Goal: Navigation & Orientation: Find specific page/section

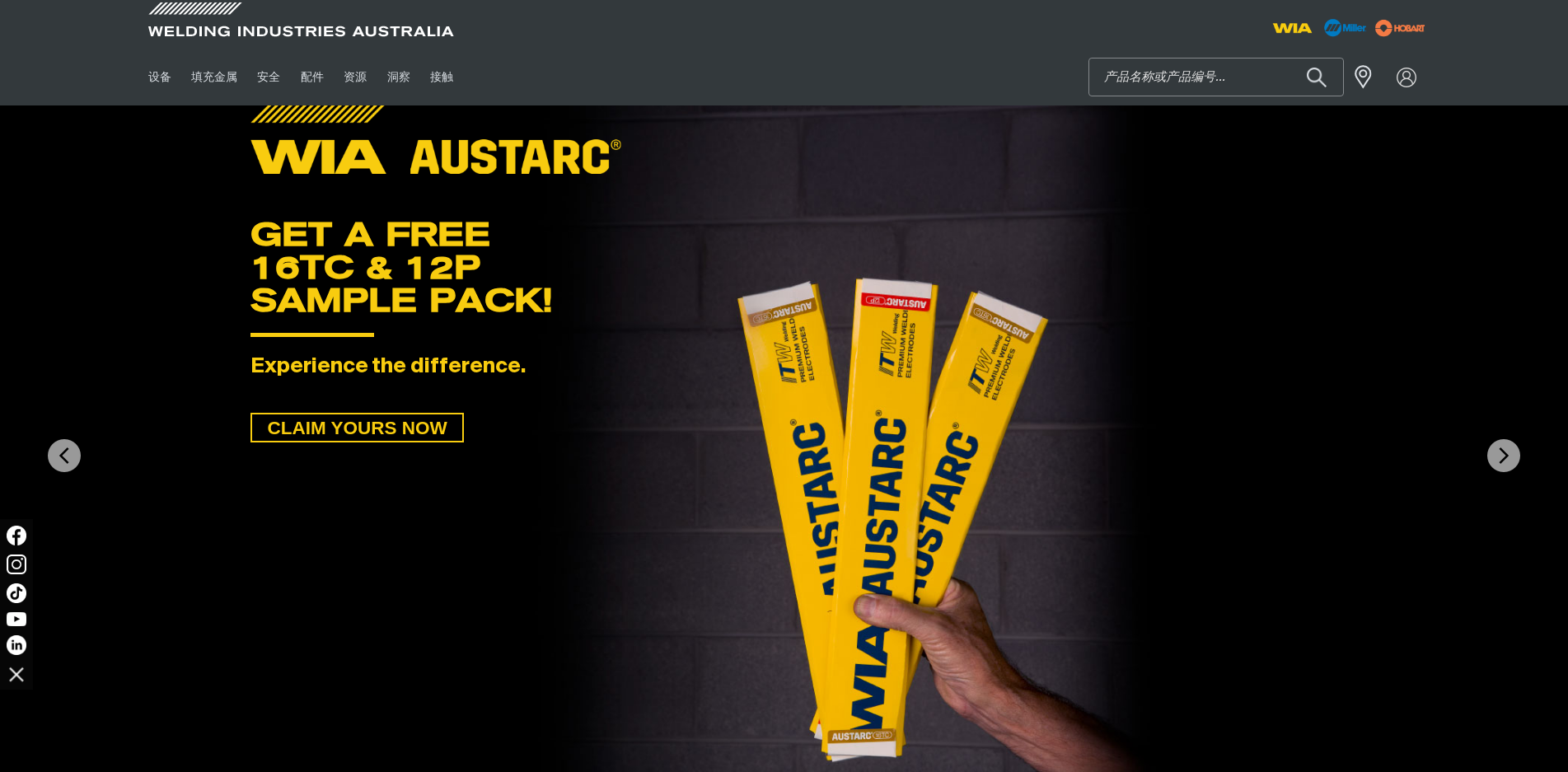
click at [1125, 77] on input "搜索" at bounding box center [1215, 77] width 254 height 38
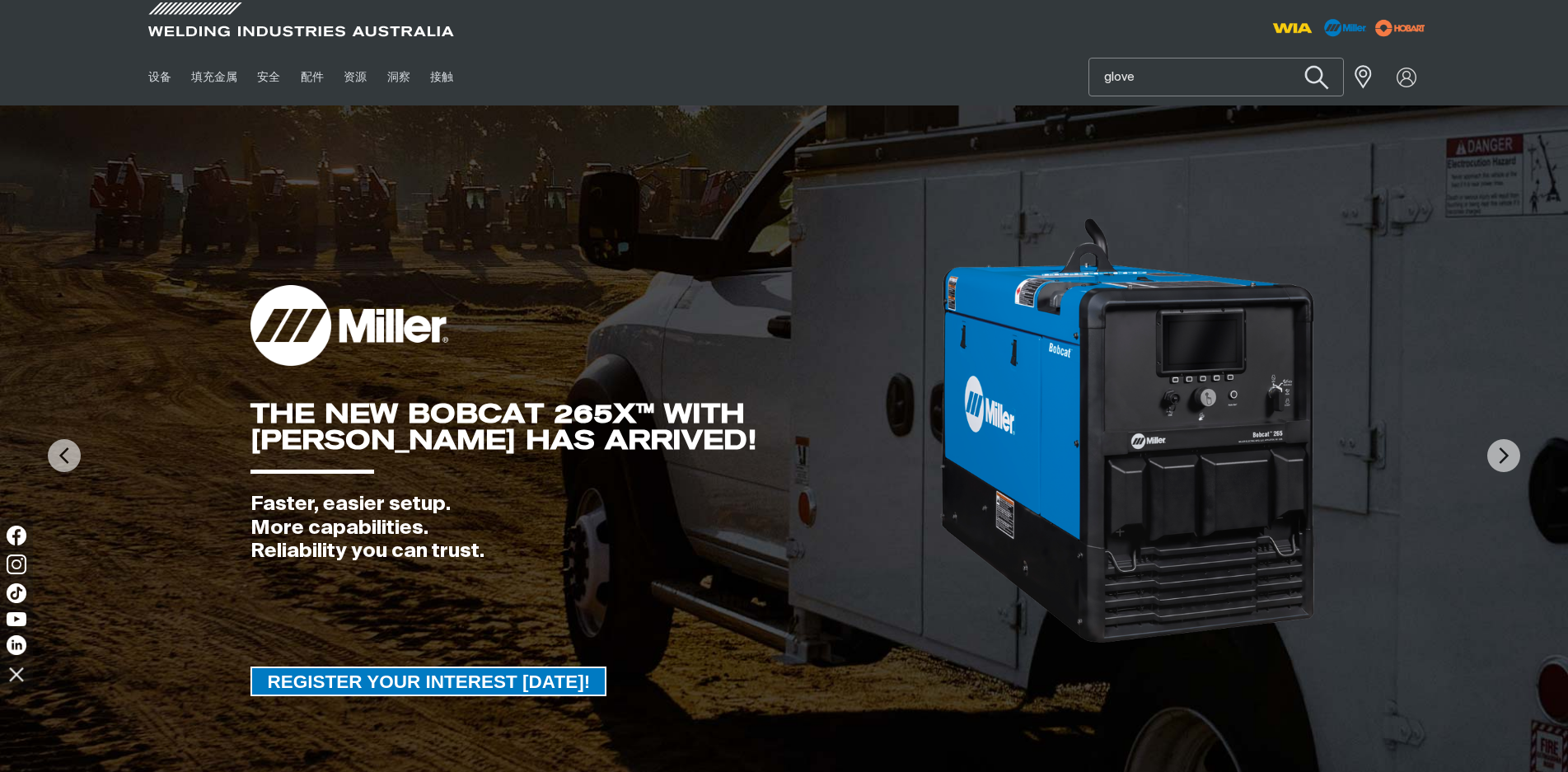
type input "glove"
click at [1312, 69] on button "搜索产品" at bounding box center [1316, 78] width 67 height 47
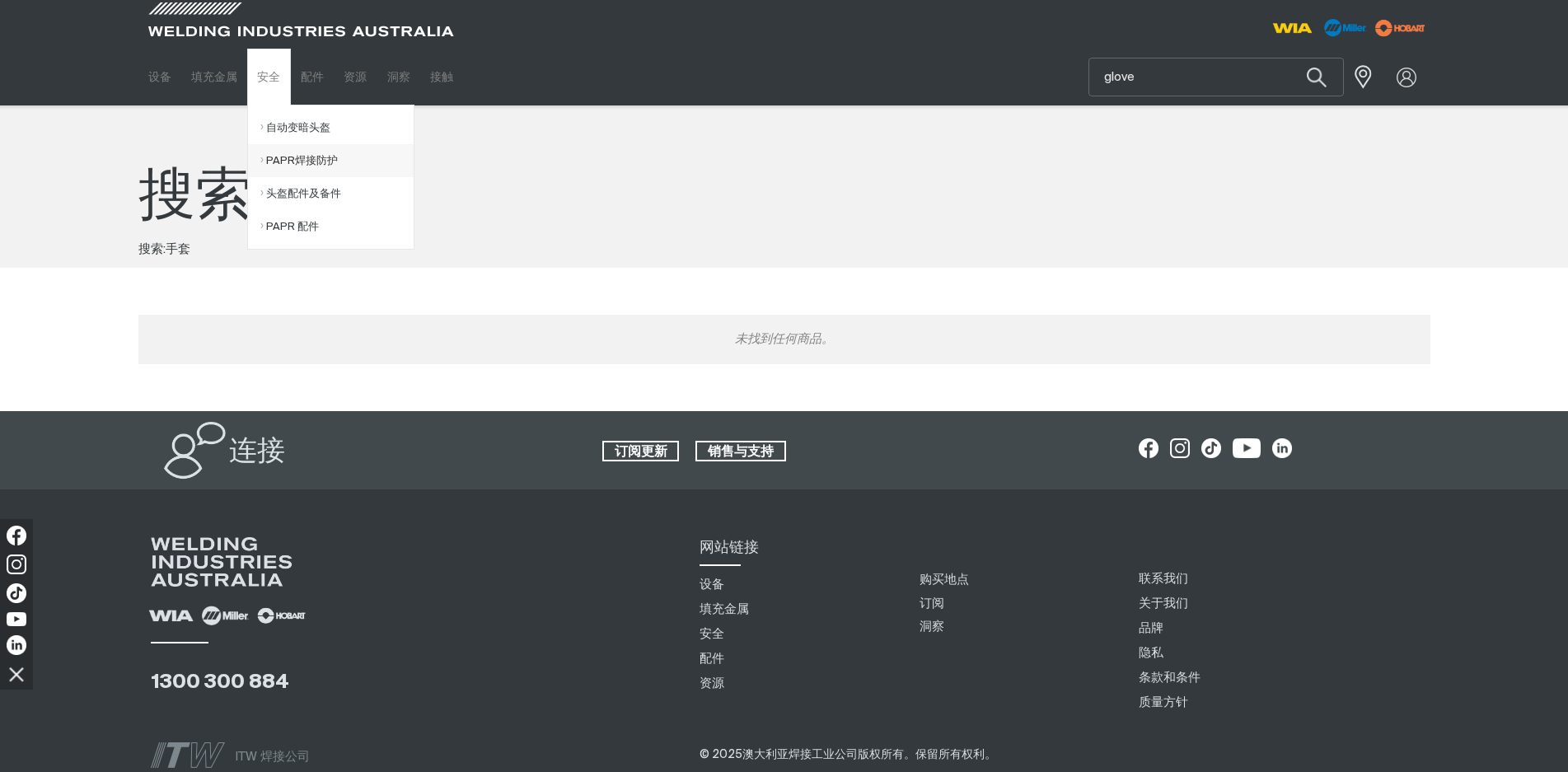
click at [286, 161] on link "PAPR焊接防护" at bounding box center [336, 160] width 153 height 33
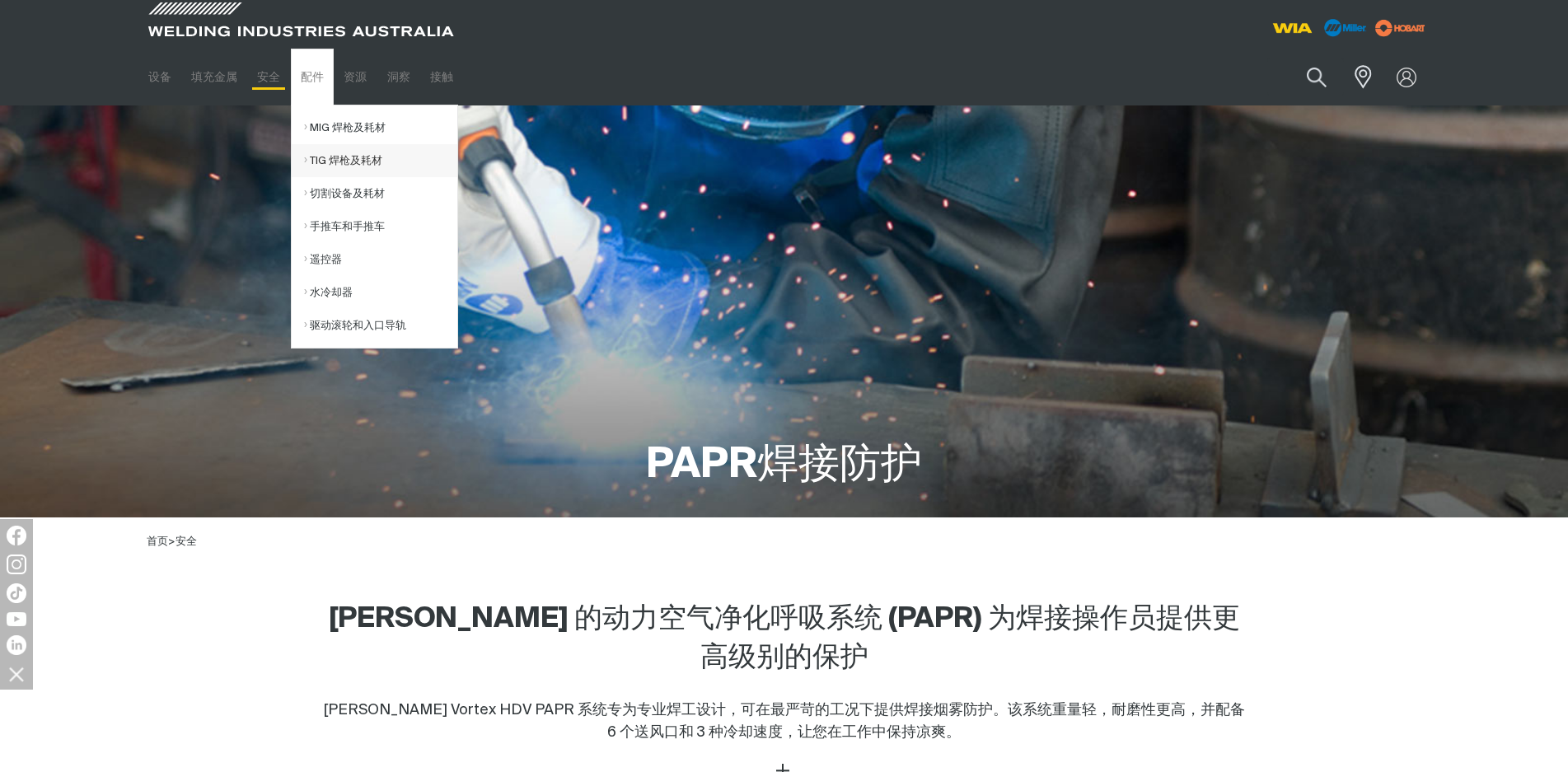
click at [342, 164] on link "TIG 焊枪及耗材" at bounding box center [380, 160] width 153 height 33
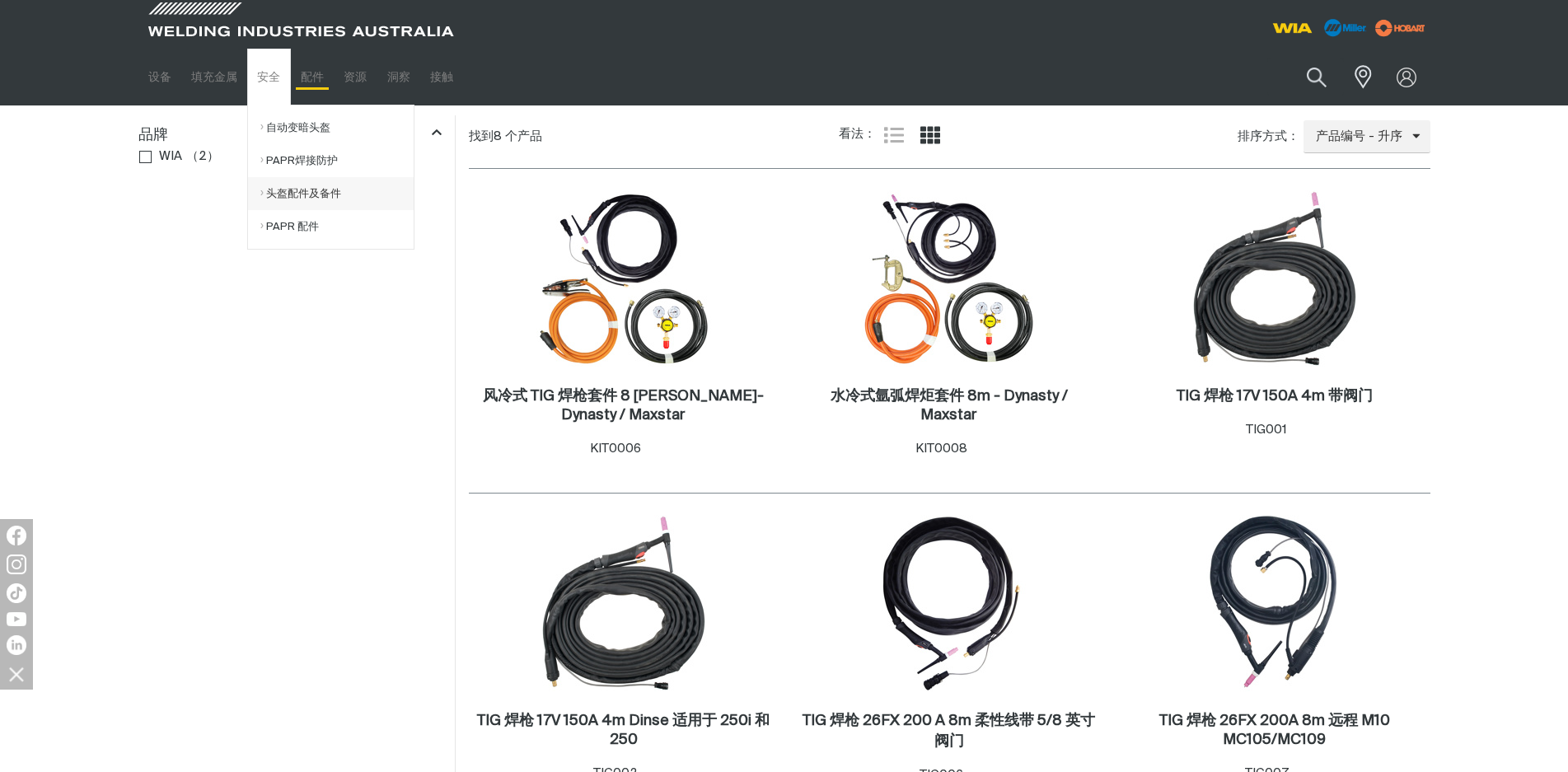
click at [298, 194] on link "头盔配件及备件" at bounding box center [336, 193] width 153 height 33
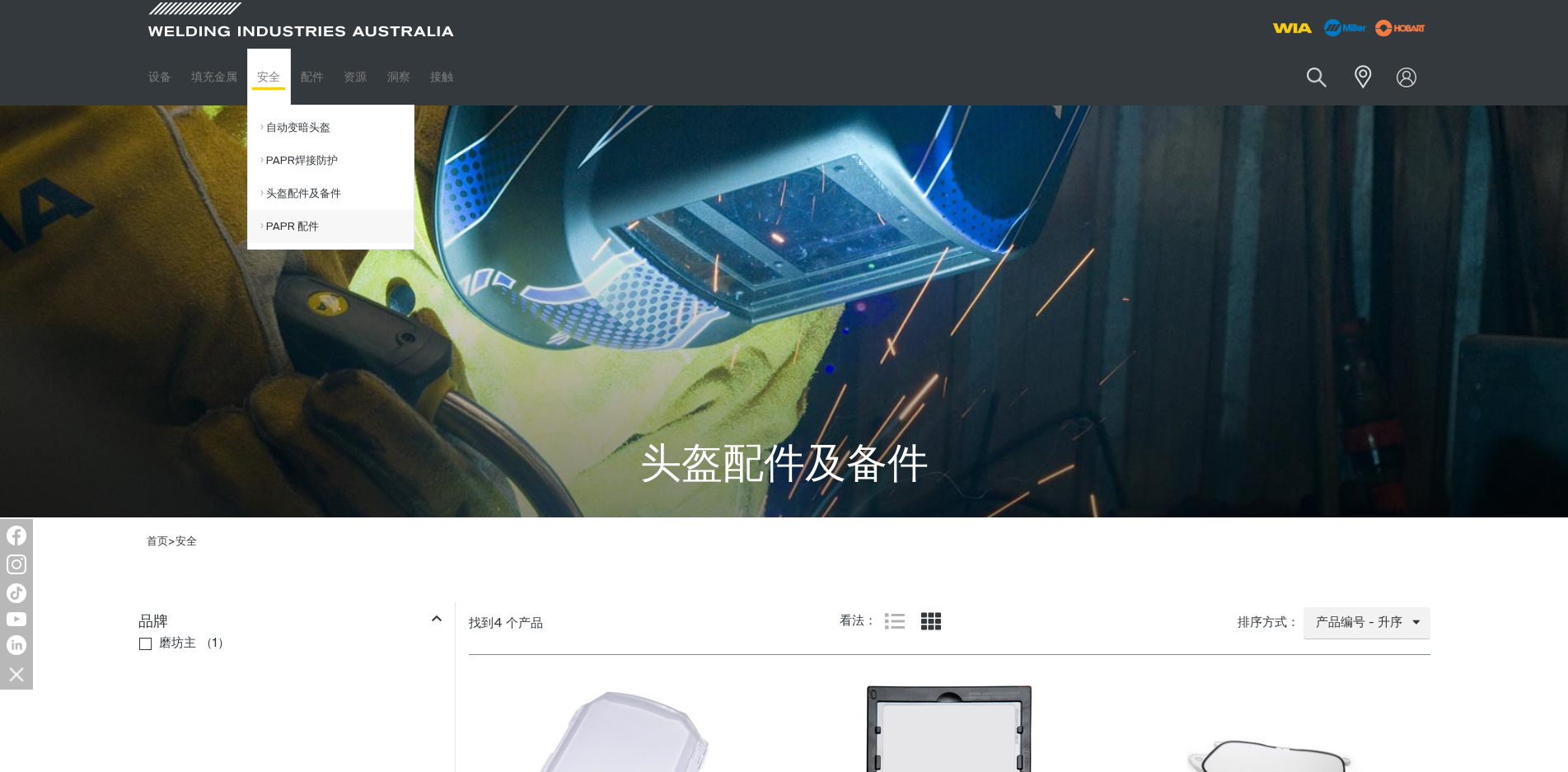
click at [300, 229] on link "PAPR 配件" at bounding box center [336, 226] width 153 height 33
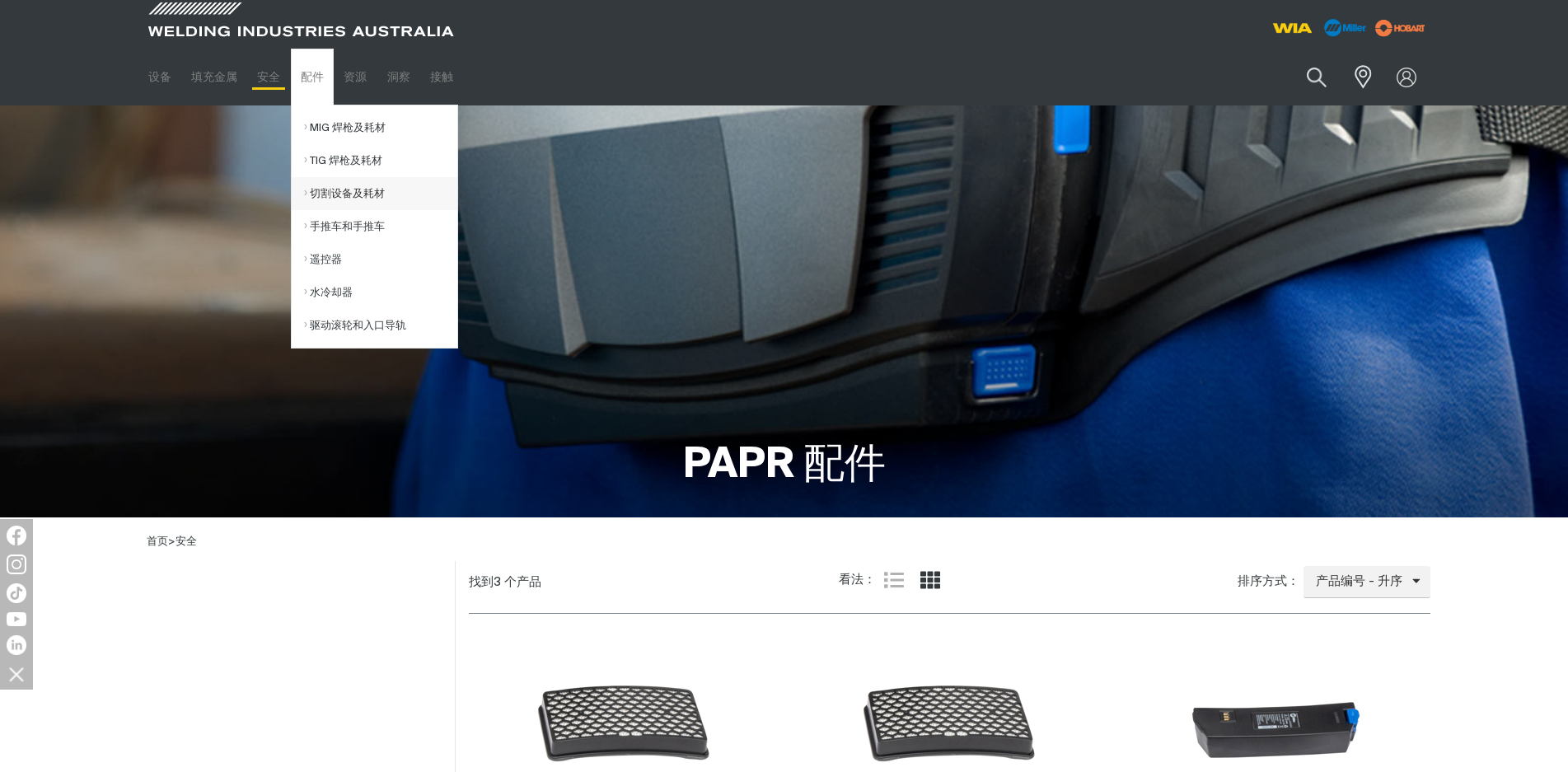
click at [350, 191] on link "切割设备及耗材" at bounding box center [380, 193] width 153 height 33
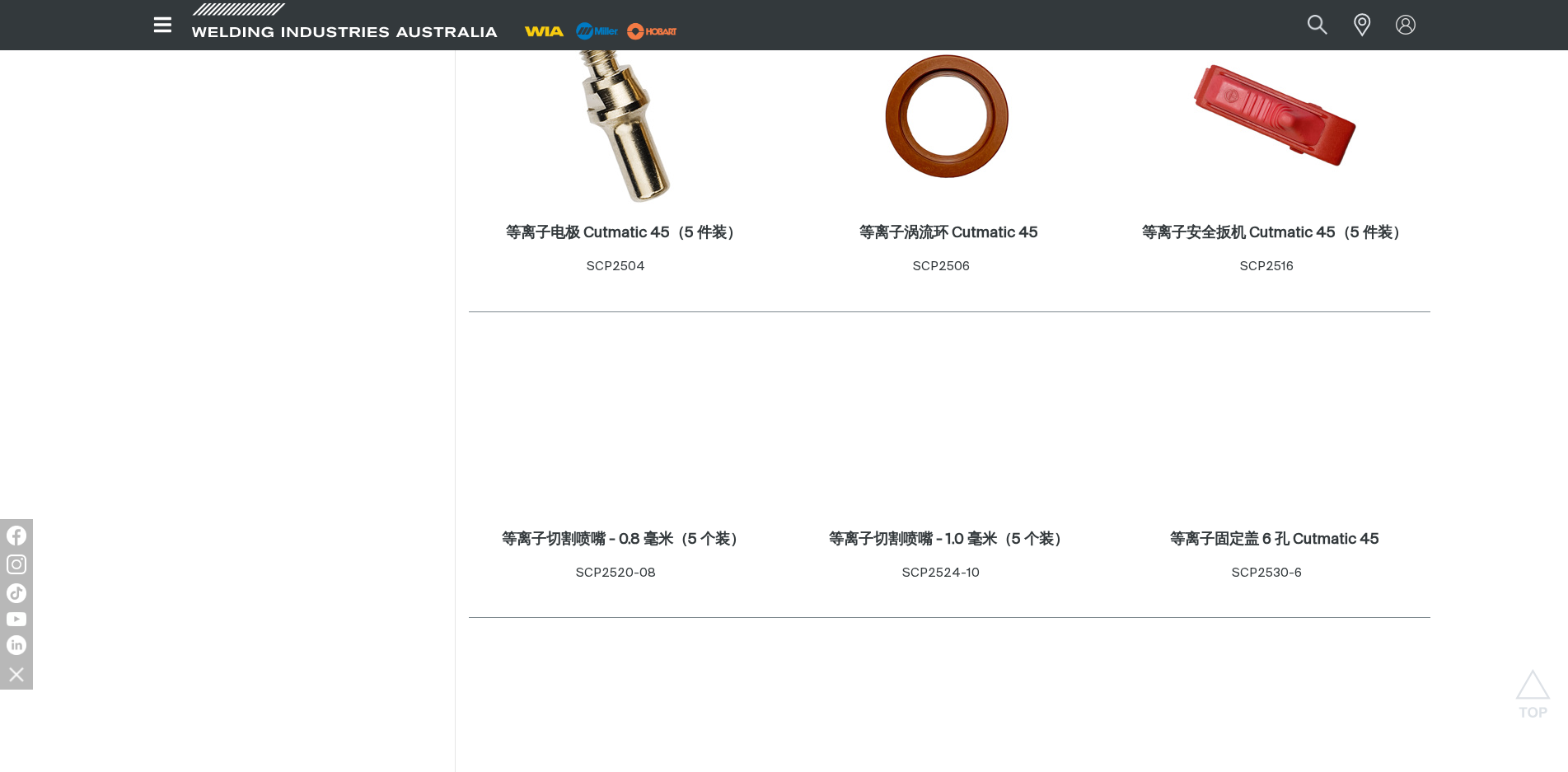
scroll to position [741, 0]
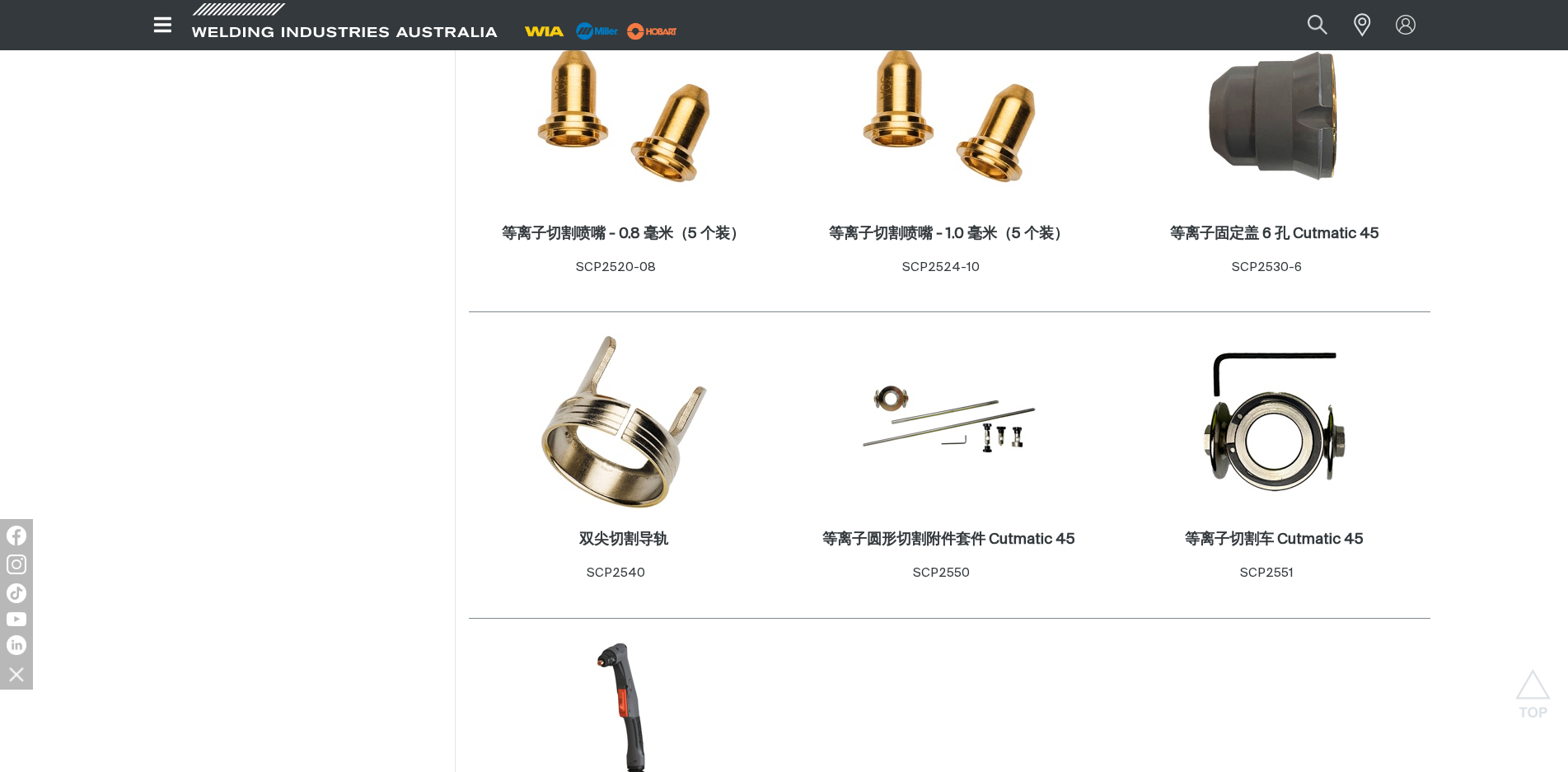
scroll to position [906, 0]
